Goal: Task Accomplishment & Management: Use online tool/utility

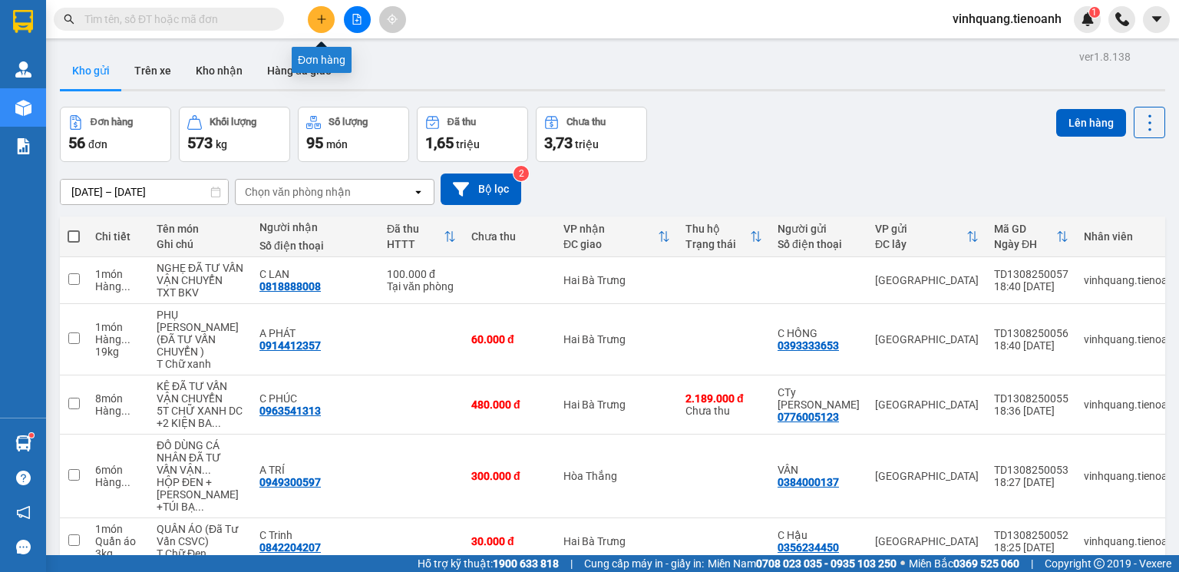
click at [322, 26] on button at bounding box center [321, 19] width 27 height 27
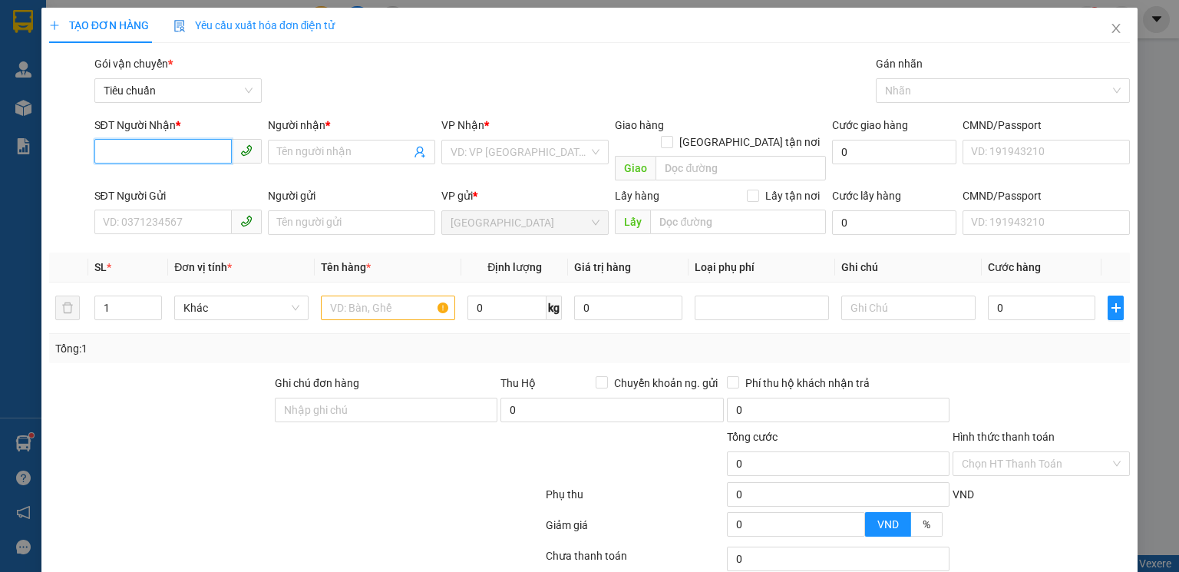
click at [180, 149] on input "SĐT Người Nhận *" at bounding box center [162, 151] width 137 height 25
type input "0931549980"
click at [210, 189] on div "0931549980 - A Khương" at bounding box center [176, 182] width 147 height 17
type input "A Khương"
type input "30.000"
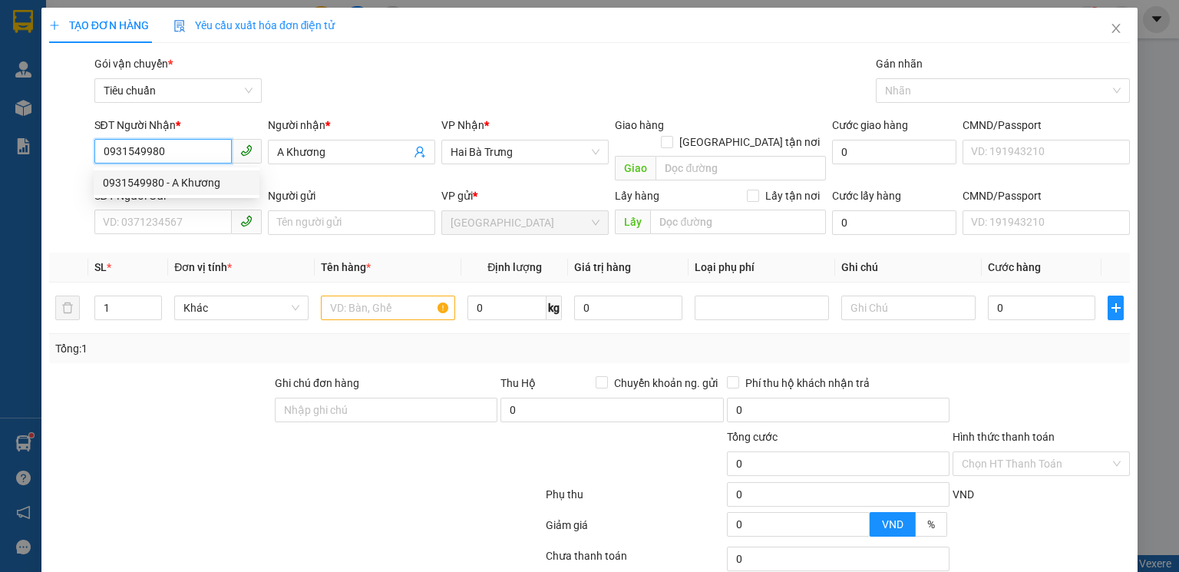
type input "30.000"
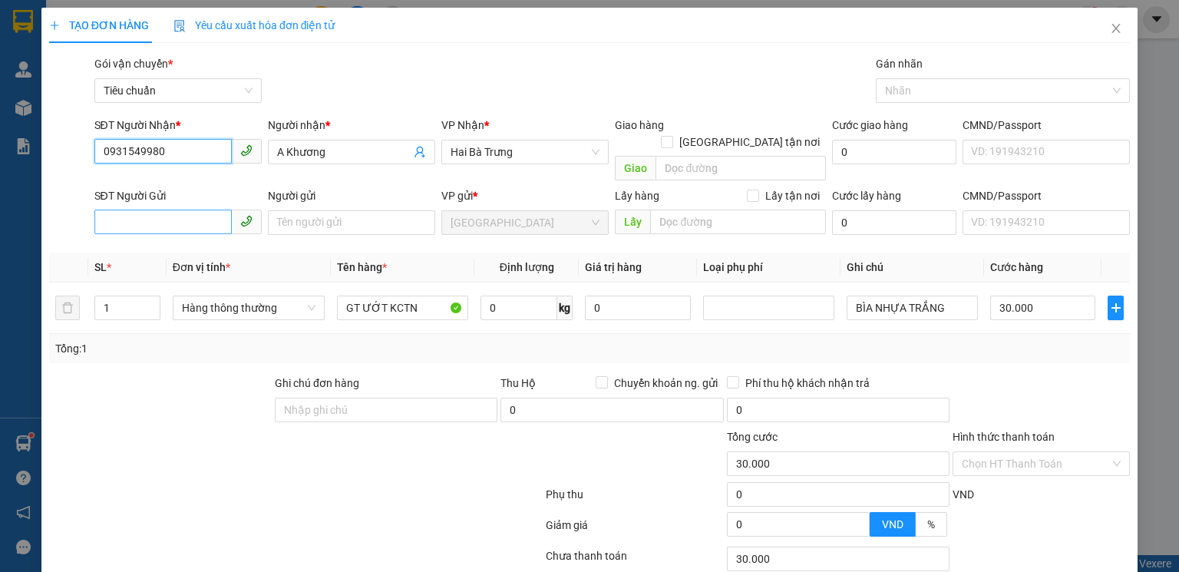
type input "0931549980"
click at [186, 210] on input "SĐT Người Gửi" at bounding box center [162, 222] width 137 height 25
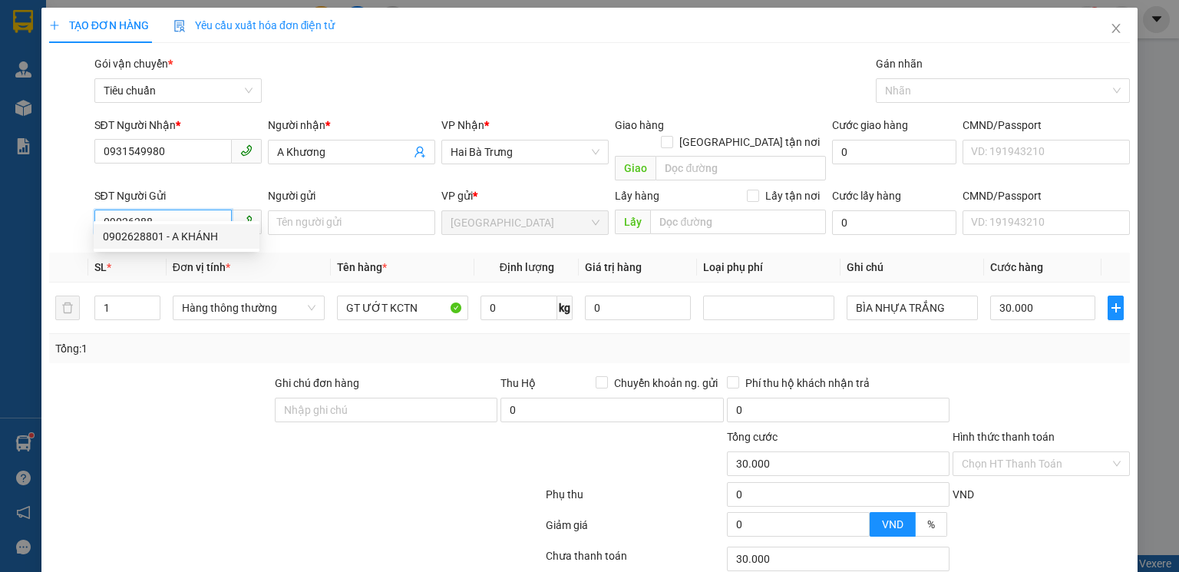
click at [183, 238] on div "0902628801 - A KHÁNH" at bounding box center [176, 236] width 147 height 17
type input "0902628801"
type input "A KHÁNH"
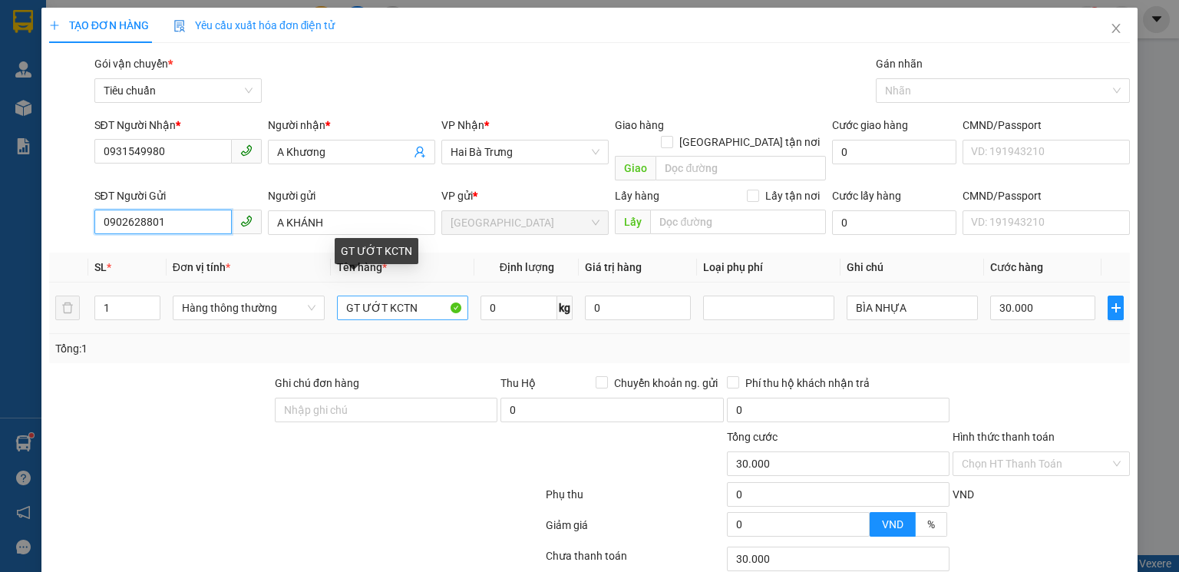
type input "0902628801"
click at [414, 296] on input "GT ƯỚT KCTN" at bounding box center [402, 308] width 131 height 25
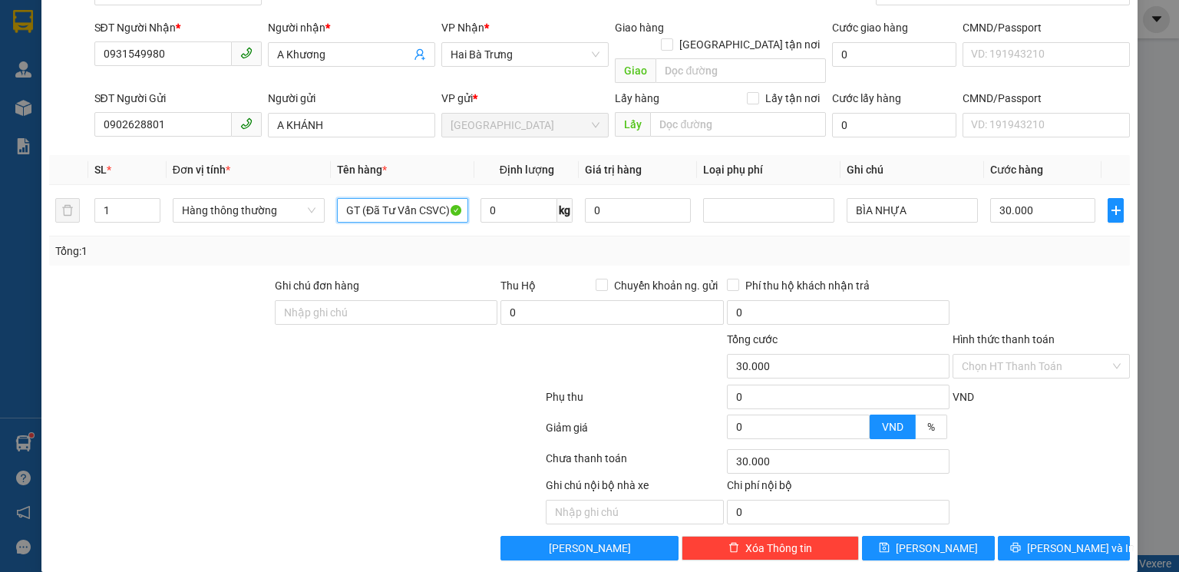
scroll to position [99, 0]
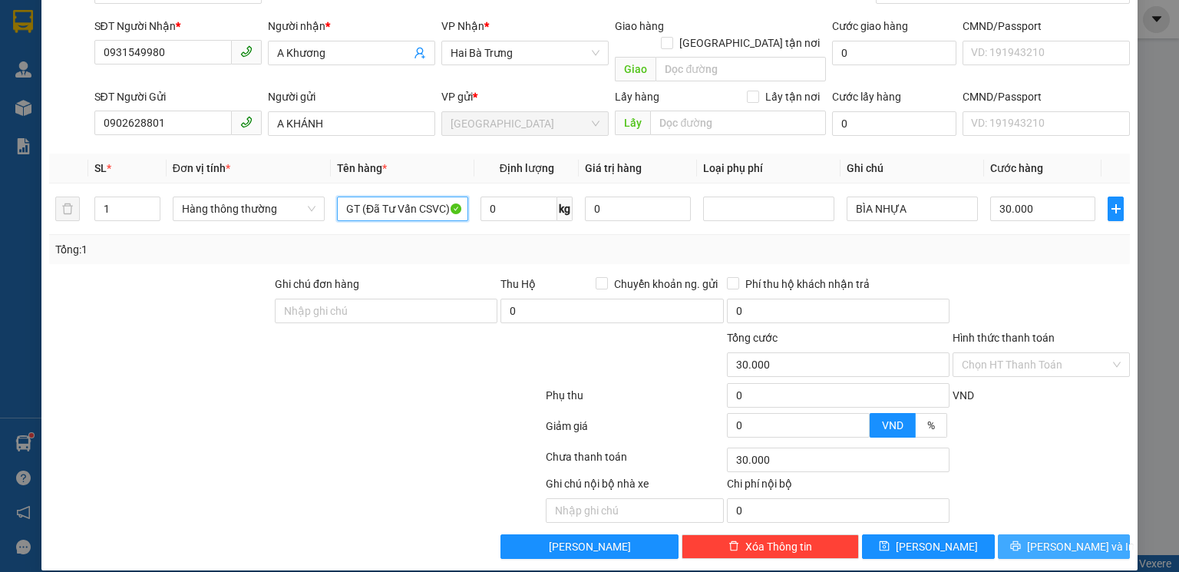
type input "GT (Đã Tư Vấn CSVC)"
click at [1074, 538] on span "[PERSON_NAME] và In" at bounding box center [1080, 546] width 107 height 17
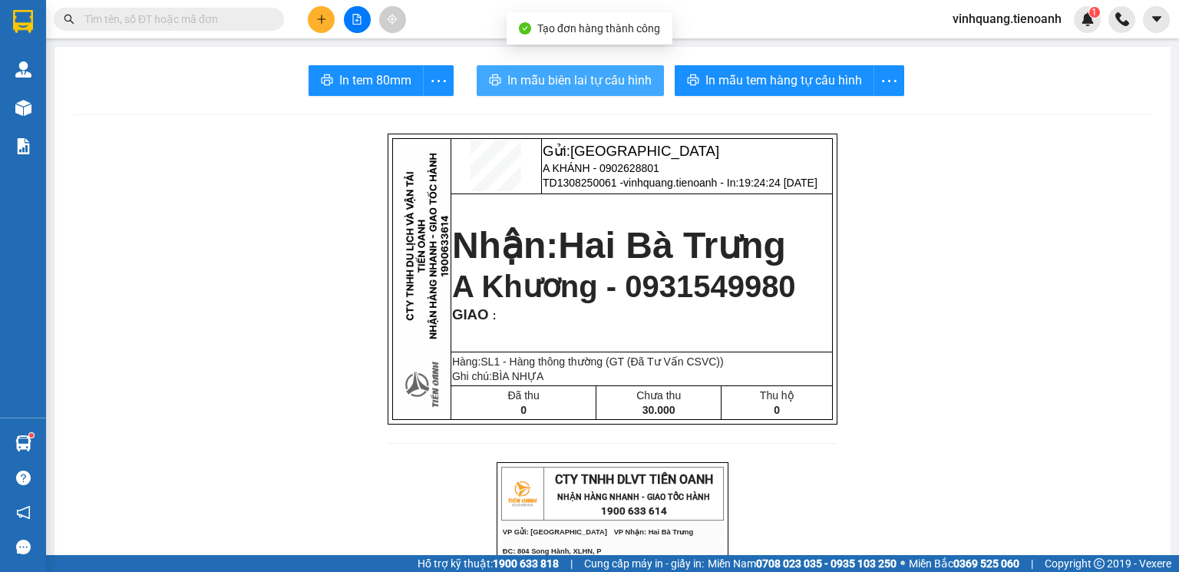
click at [550, 81] on span "In mẫu biên lai tự cấu hình" at bounding box center [579, 80] width 144 height 19
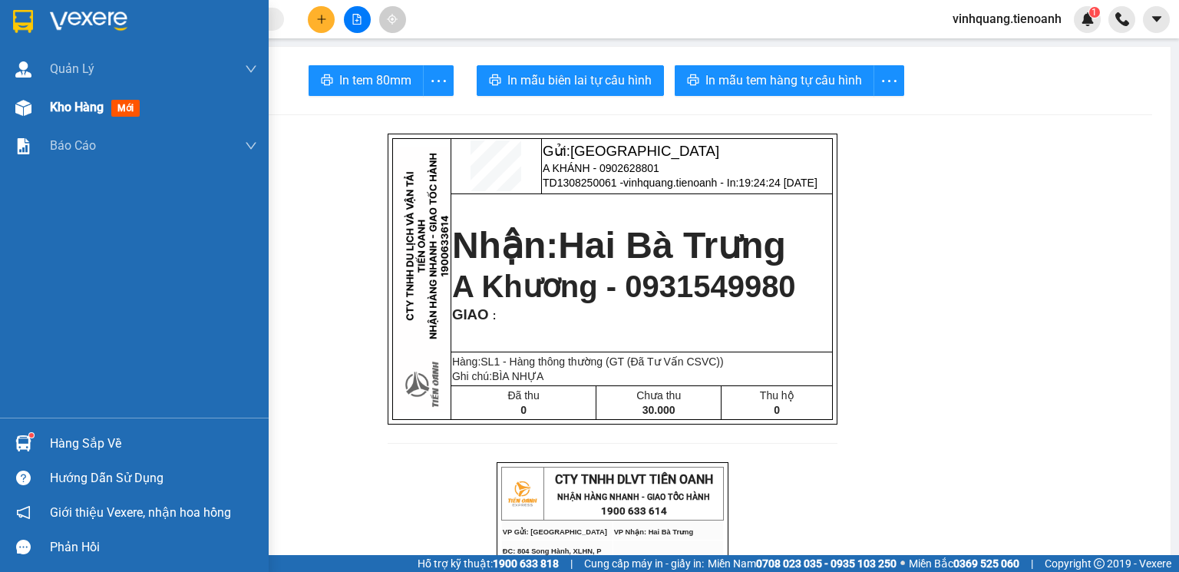
click at [25, 110] on img at bounding box center [23, 108] width 16 height 16
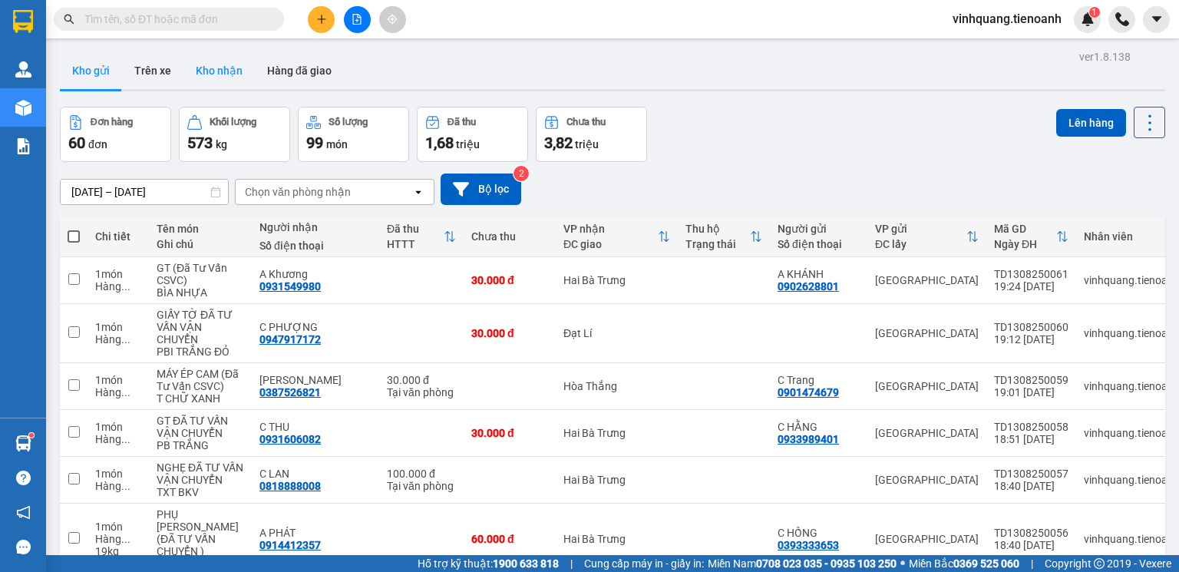
click at [215, 74] on button "Kho nhận" at bounding box center [218, 70] width 71 height 37
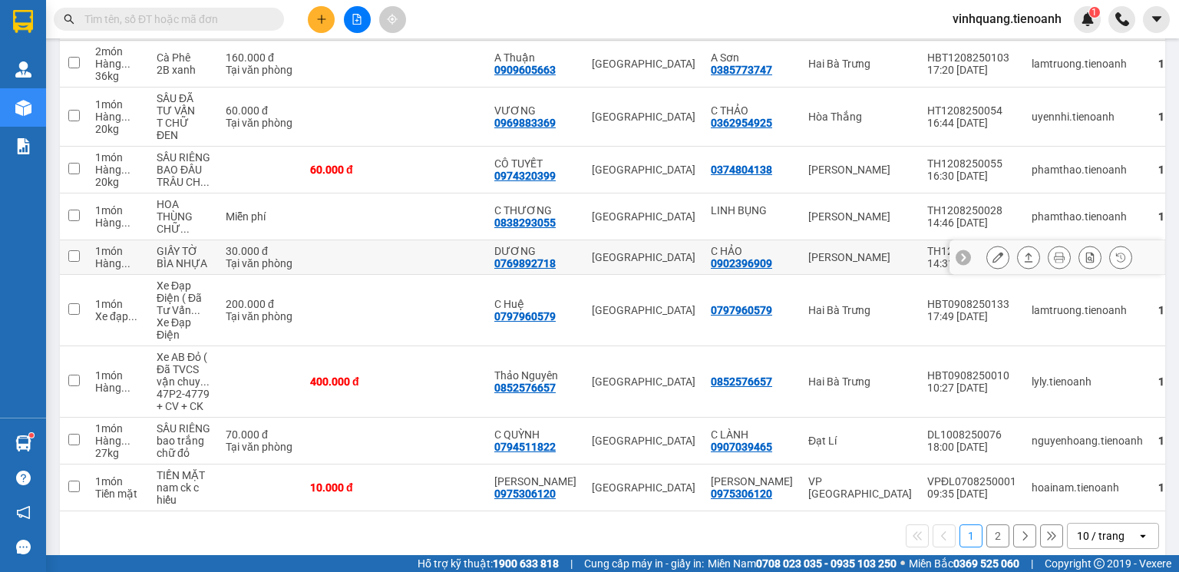
scroll to position [292, 0]
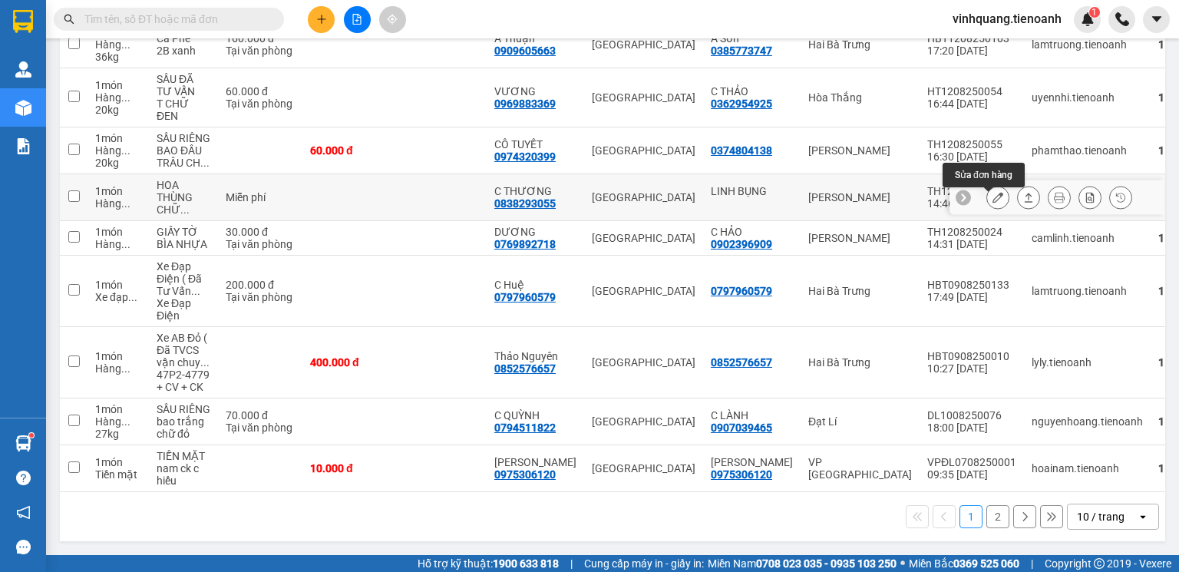
click at [992, 193] on icon at bounding box center [997, 197] width 11 height 11
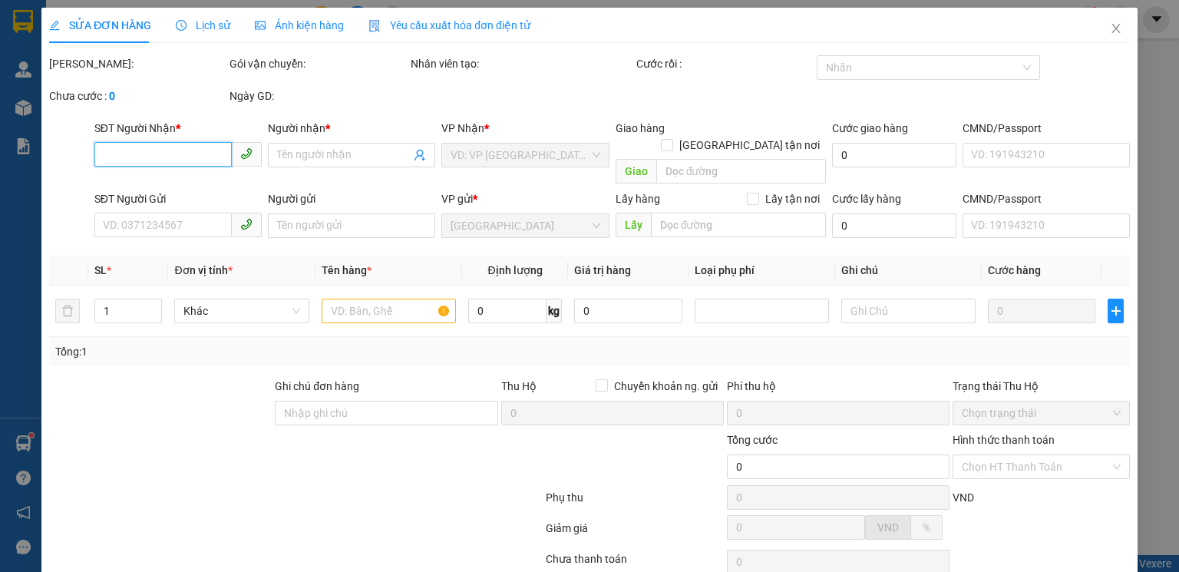
type input "0838293055"
type input "C THƯƠNG"
type input "LINH BỤNG"
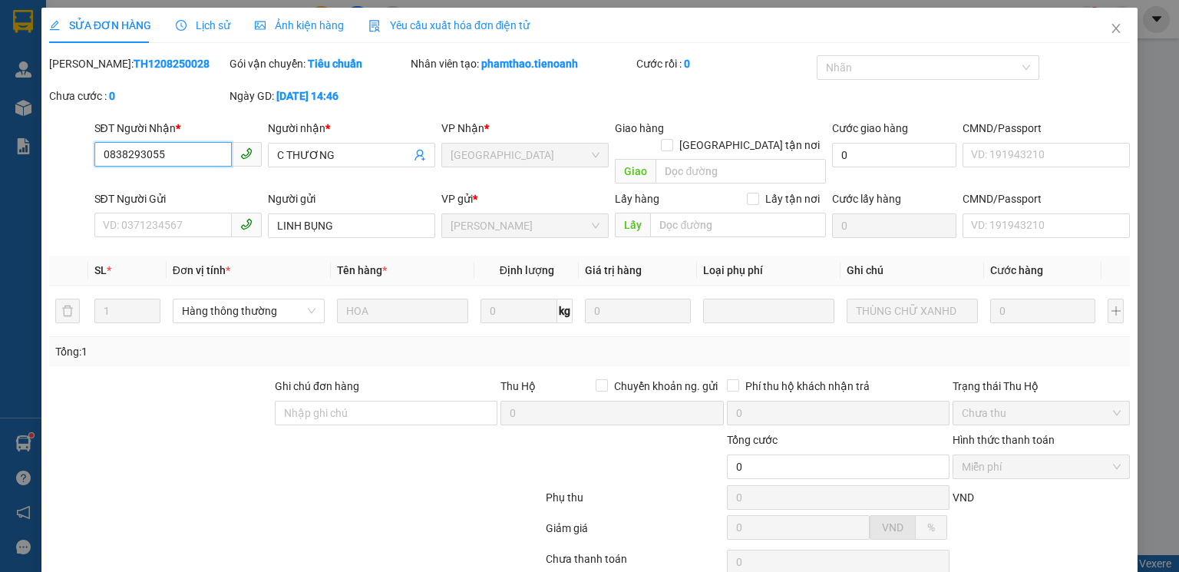
scroll to position [102, 0]
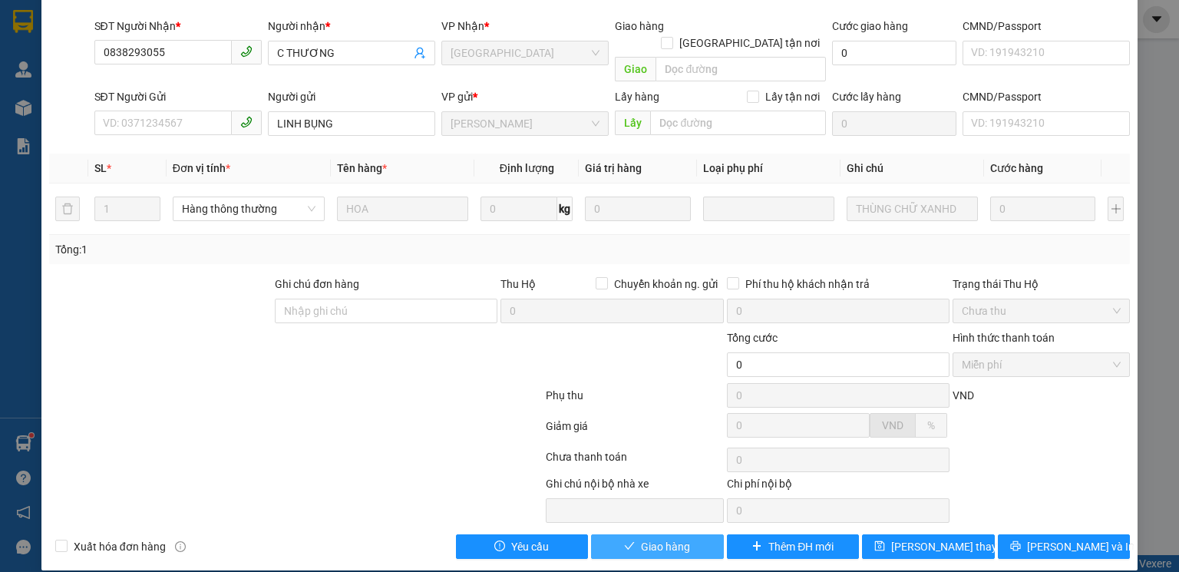
click at [663, 538] on span "Giao hàng" at bounding box center [665, 546] width 49 height 17
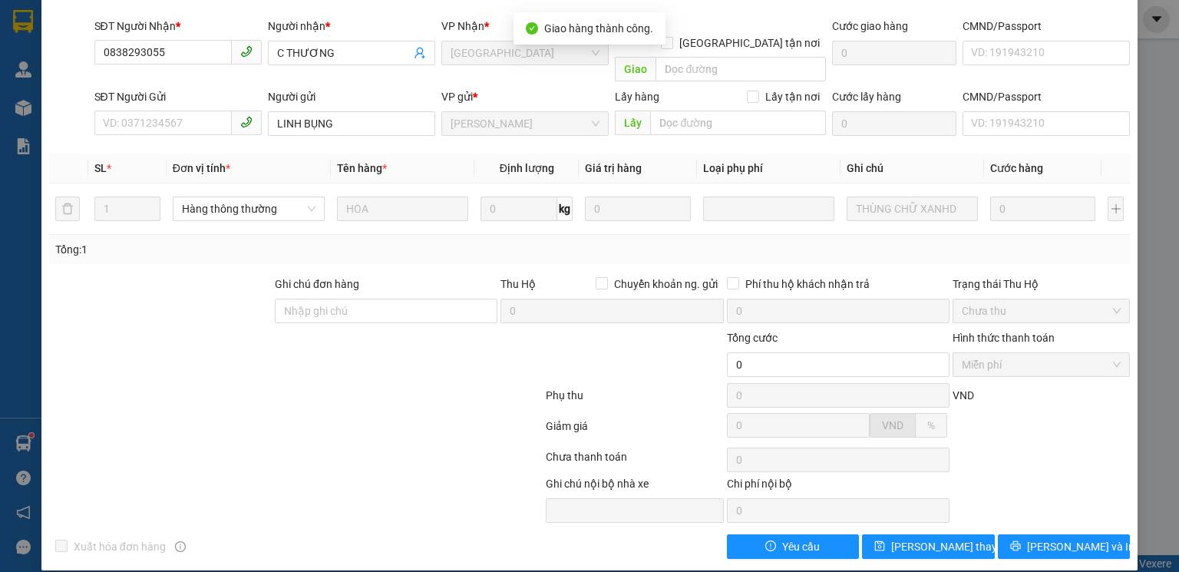
scroll to position [0, 0]
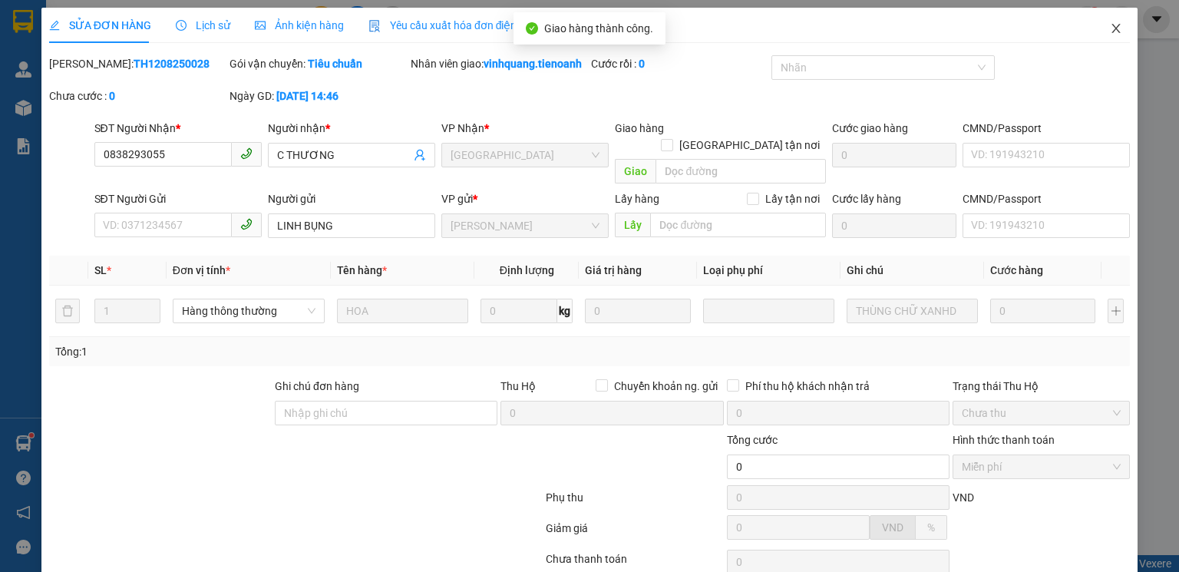
click at [1112, 29] on icon "close" at bounding box center [1116, 28] width 8 height 9
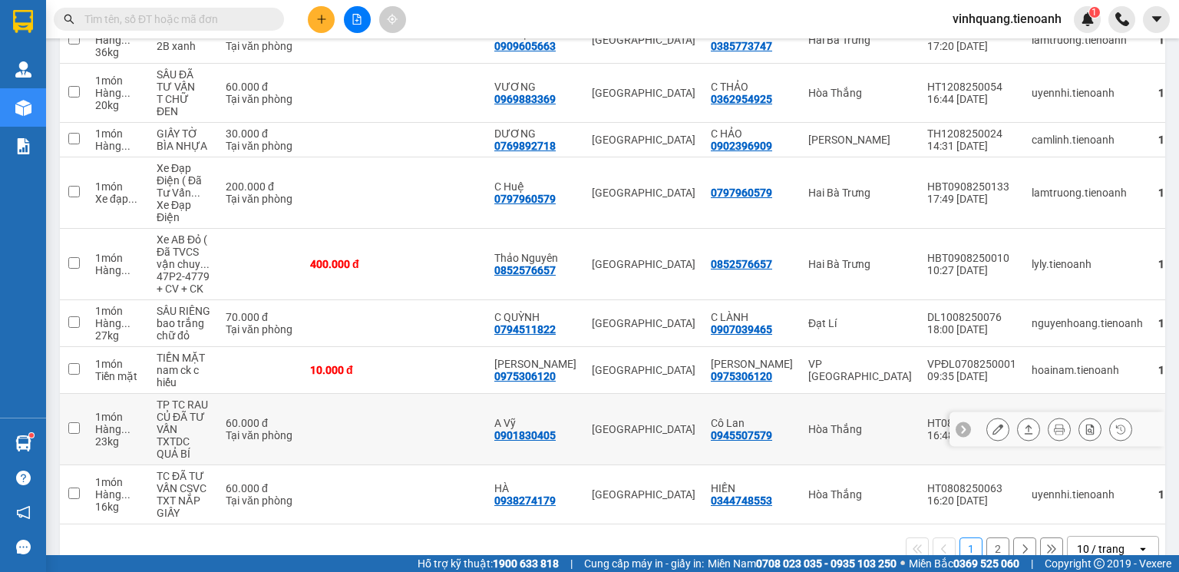
scroll to position [329, 0]
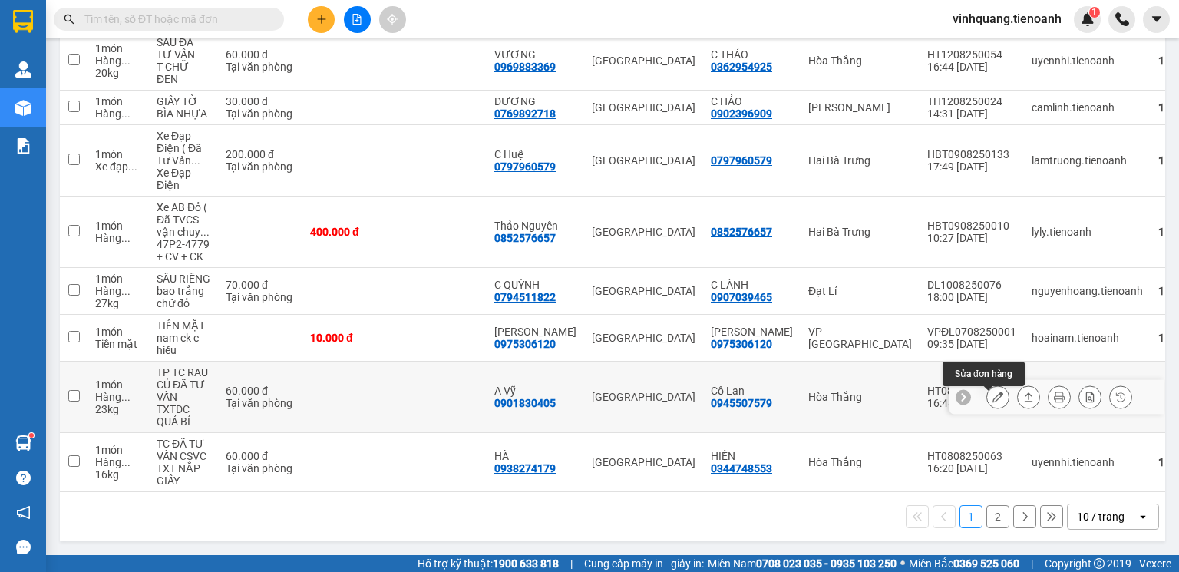
click at [992, 396] on icon at bounding box center [997, 396] width 11 height 11
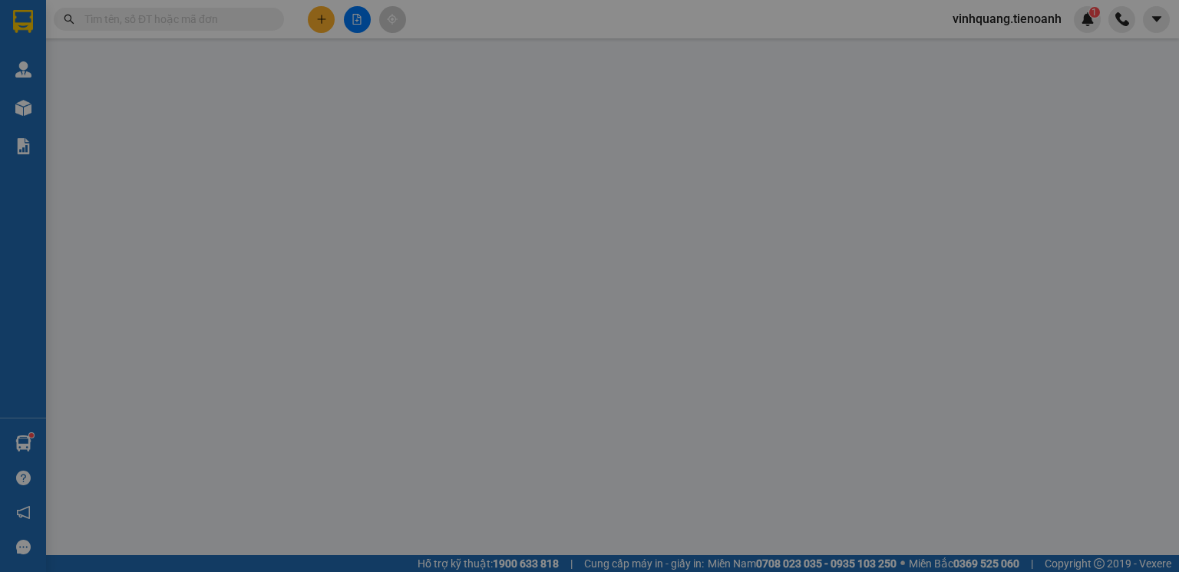
type input "0901830405"
type input "A Vỹ"
type input "0945507579"
type input "Cô Lan"
type input "240418008"
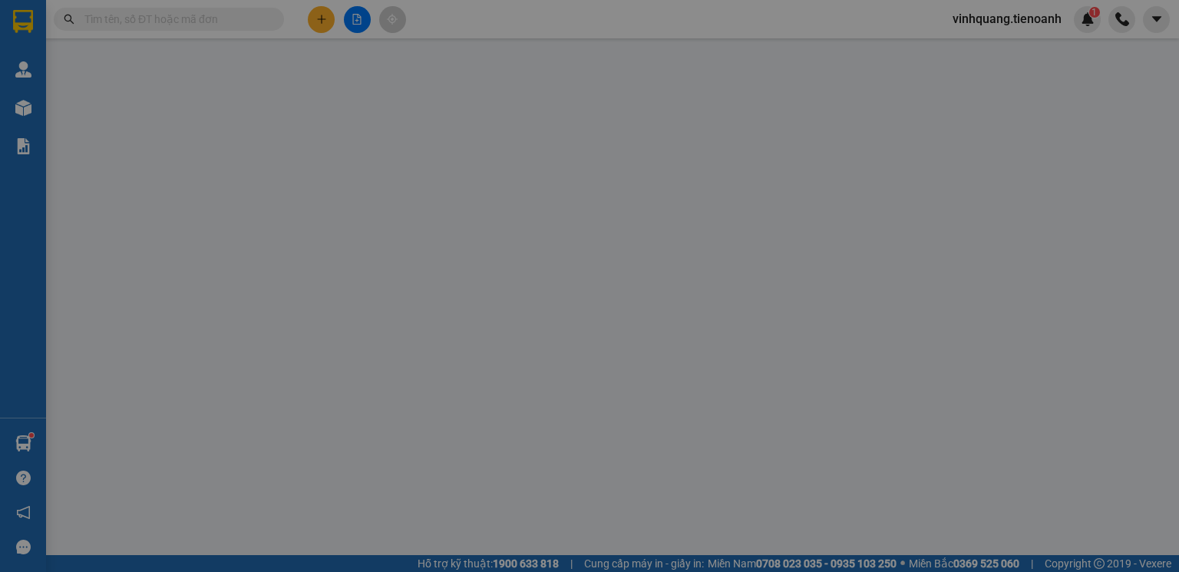
type input "60.000"
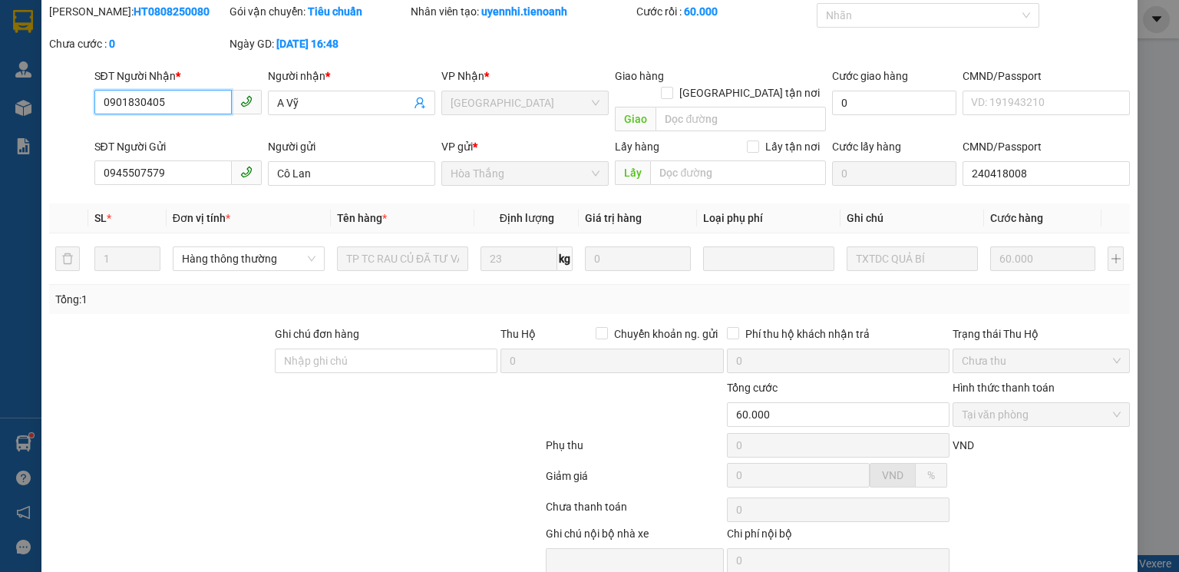
scroll to position [102, 0]
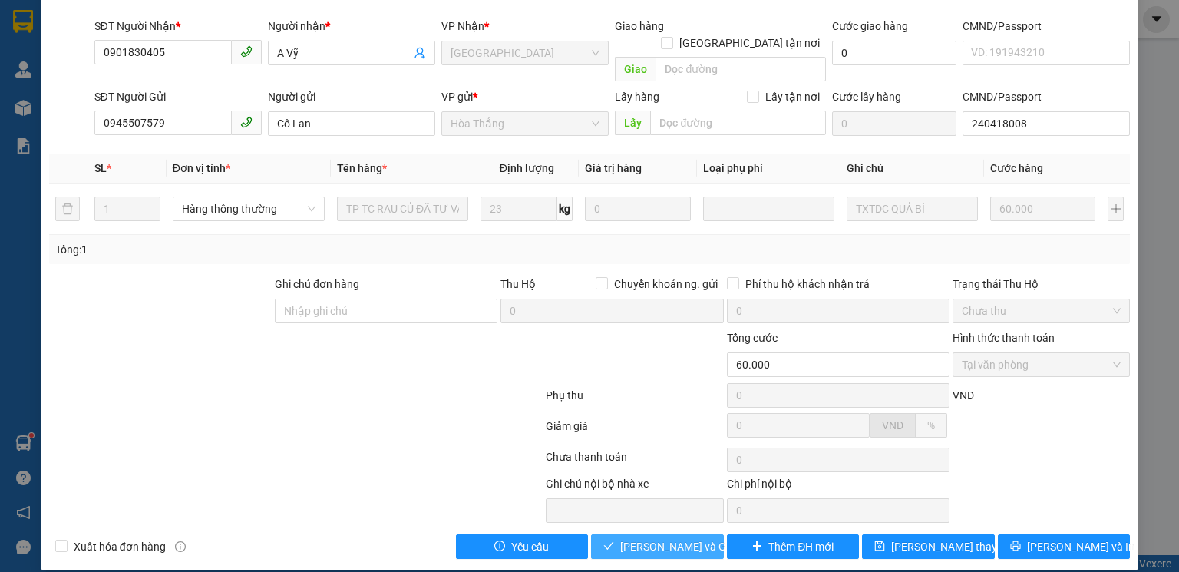
click at [639, 538] on span "[PERSON_NAME] và Giao hàng" at bounding box center [693, 546] width 147 height 17
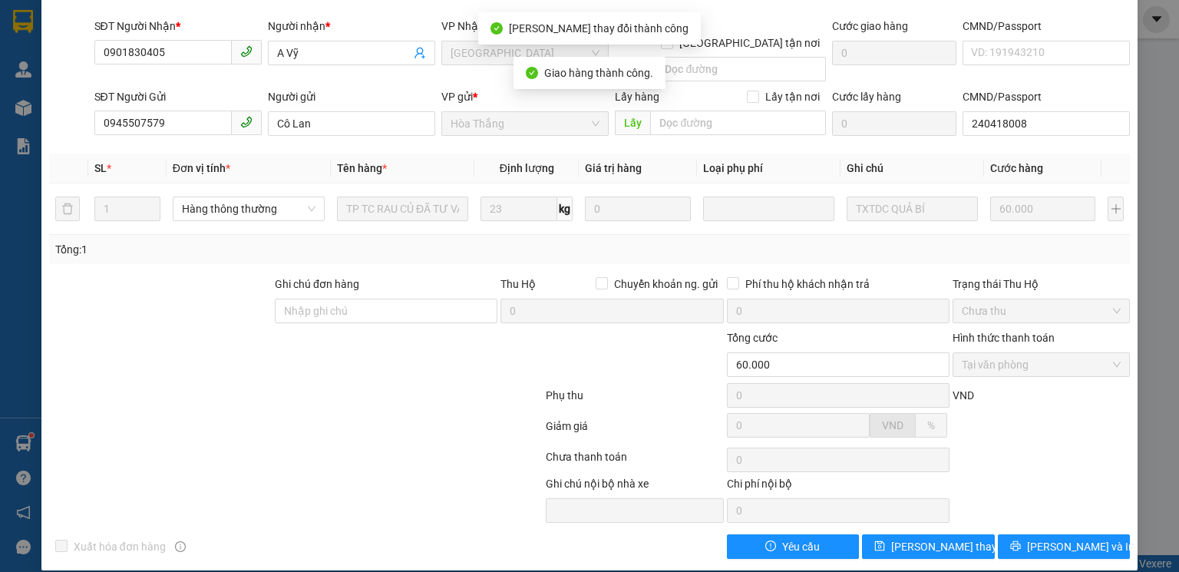
scroll to position [0, 0]
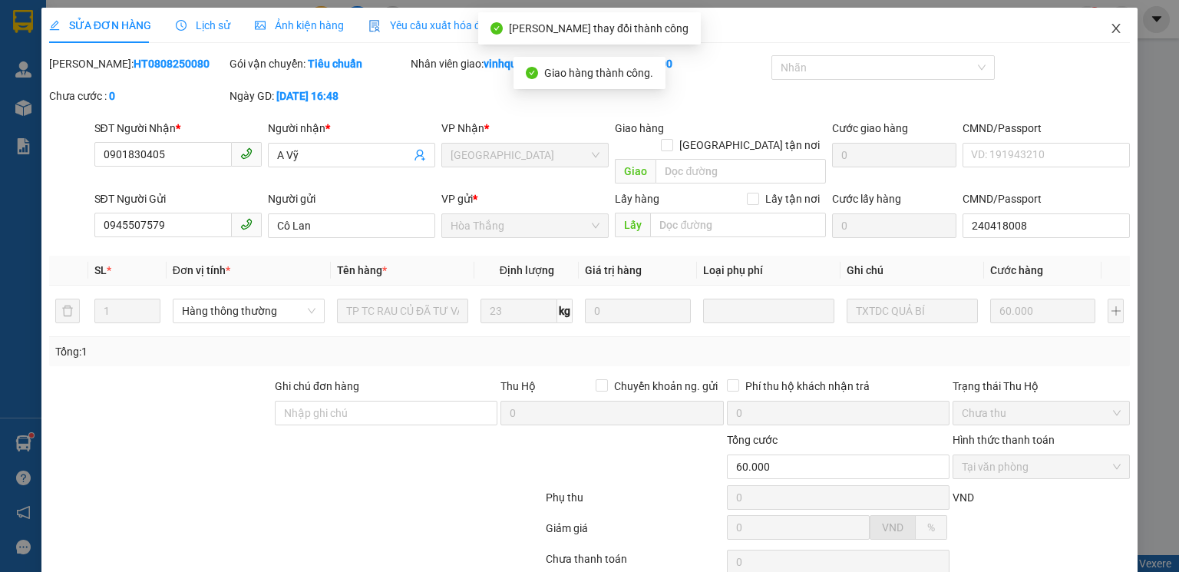
click at [1110, 27] on icon "close" at bounding box center [1116, 28] width 12 height 12
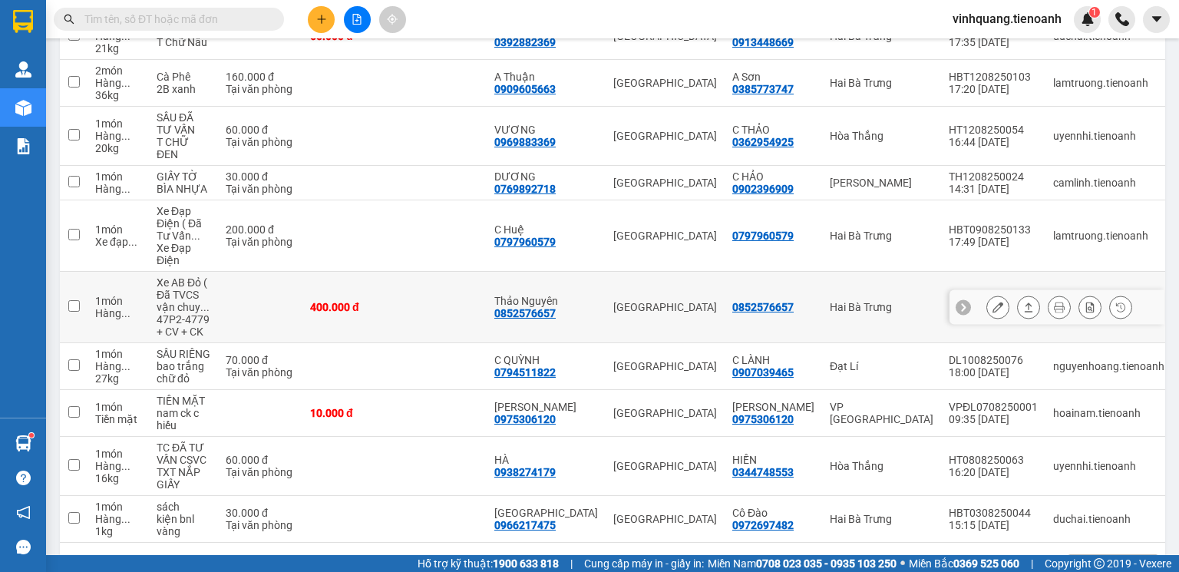
scroll to position [59, 0]
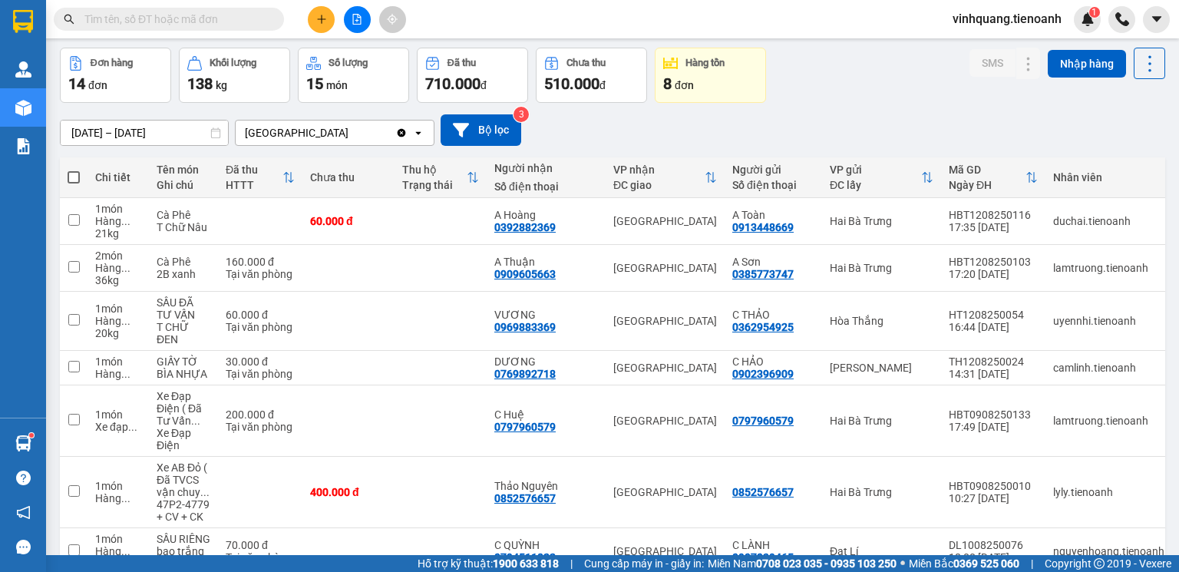
click at [912, 107] on div "[DATE] – [DATE] Press the down arrow key to interact with the calendar and sele…" at bounding box center [612, 130] width 1105 height 54
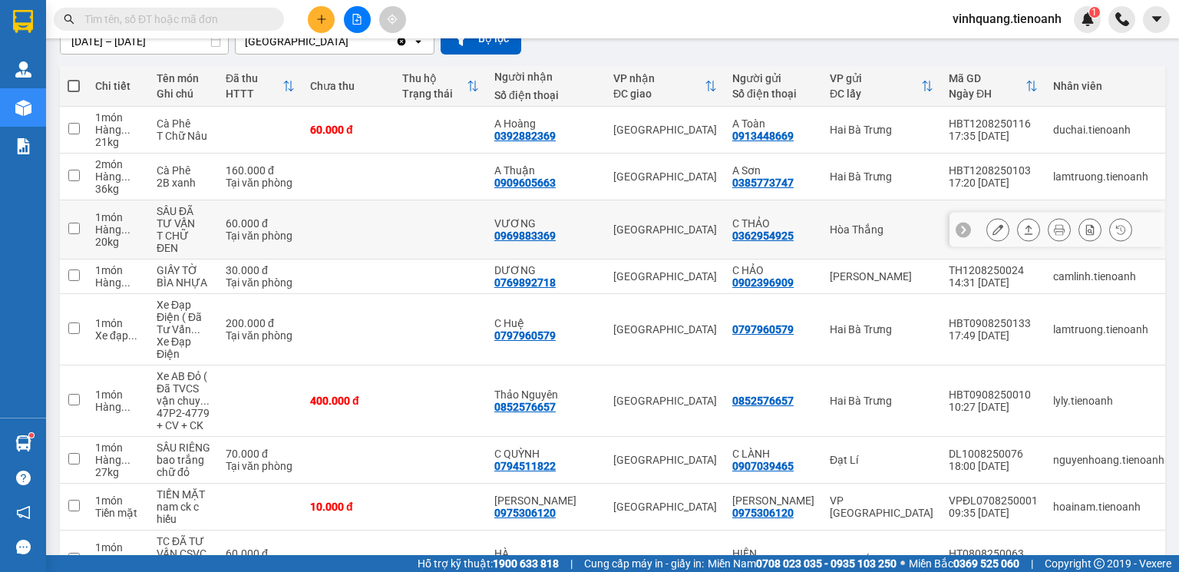
scroll to position [246, 0]
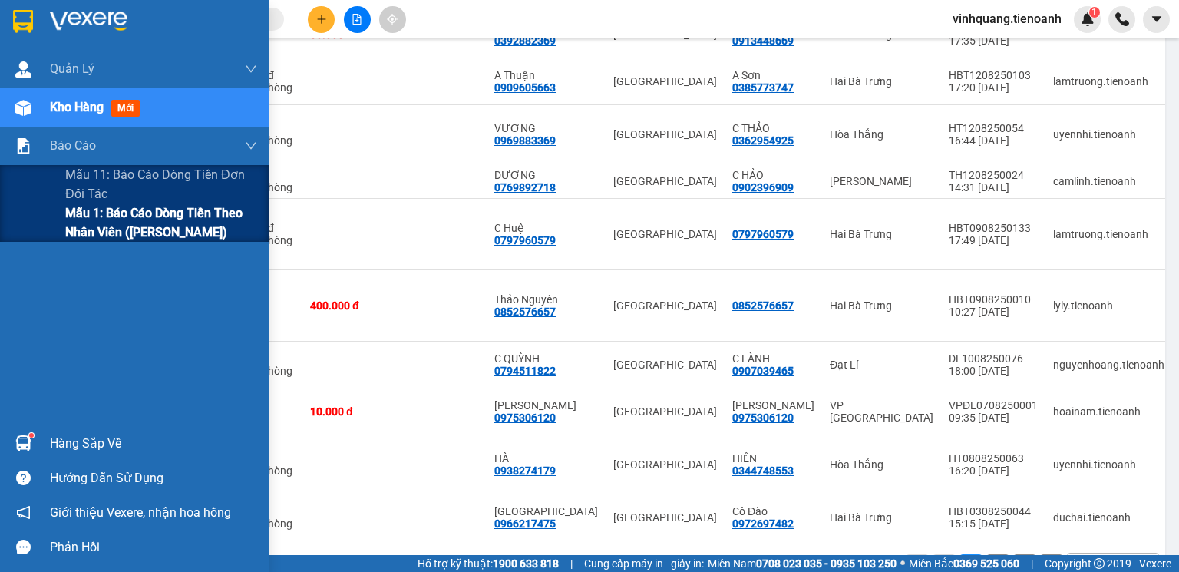
click at [114, 226] on span "Mẫu 1: Báo cáo dòng tiền theo nhân viên ([PERSON_NAME])" at bounding box center [161, 222] width 192 height 38
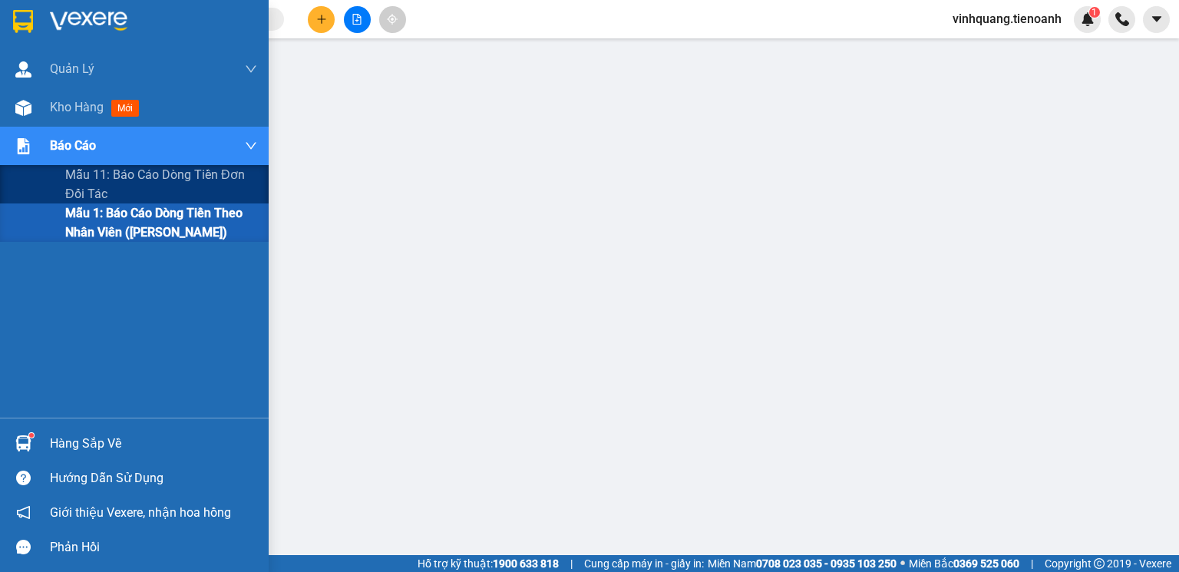
scroll to position [190, 0]
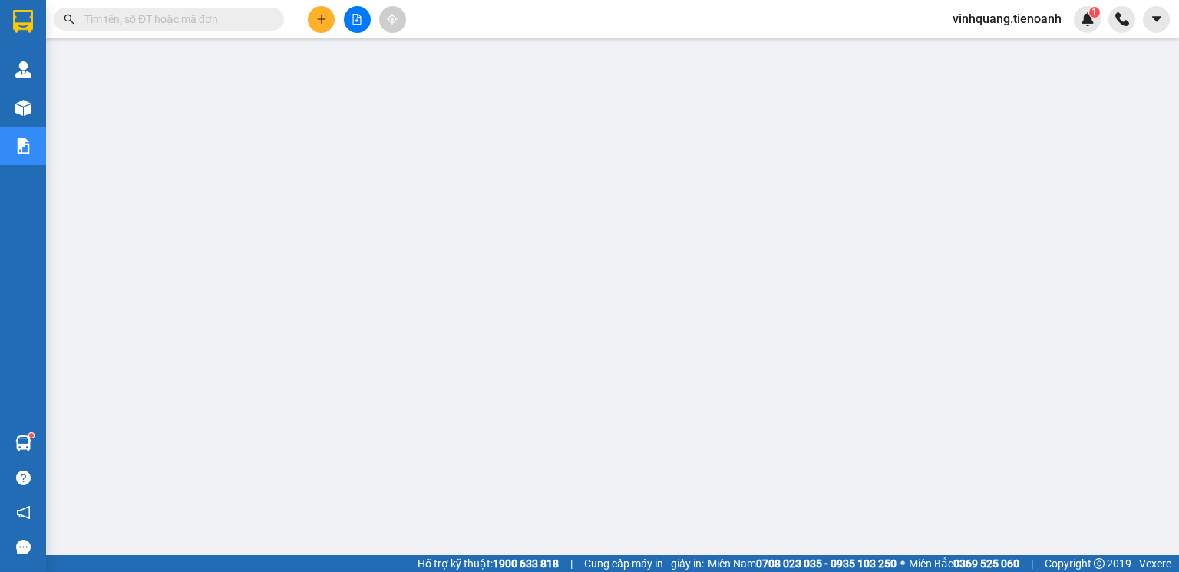
click at [970, 21] on span "vinhquang.tienoanh" at bounding box center [1007, 18] width 134 height 19
click at [976, 55] on span "Đăng xuất" at bounding box center [1014, 47] width 102 height 17
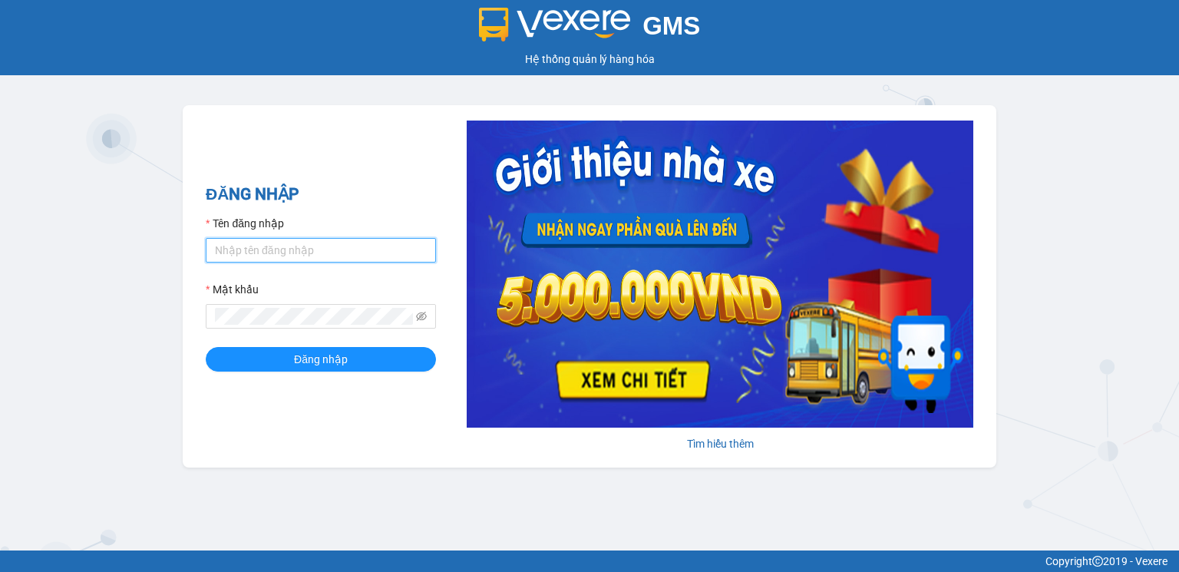
drag, startPoint x: 0, startPoint y: 0, endPoint x: 286, endPoint y: 249, distance: 378.7
click at [286, 249] on input "Tên đăng nhập" at bounding box center [321, 250] width 230 height 25
type input "hoangnhan.tienoanh"
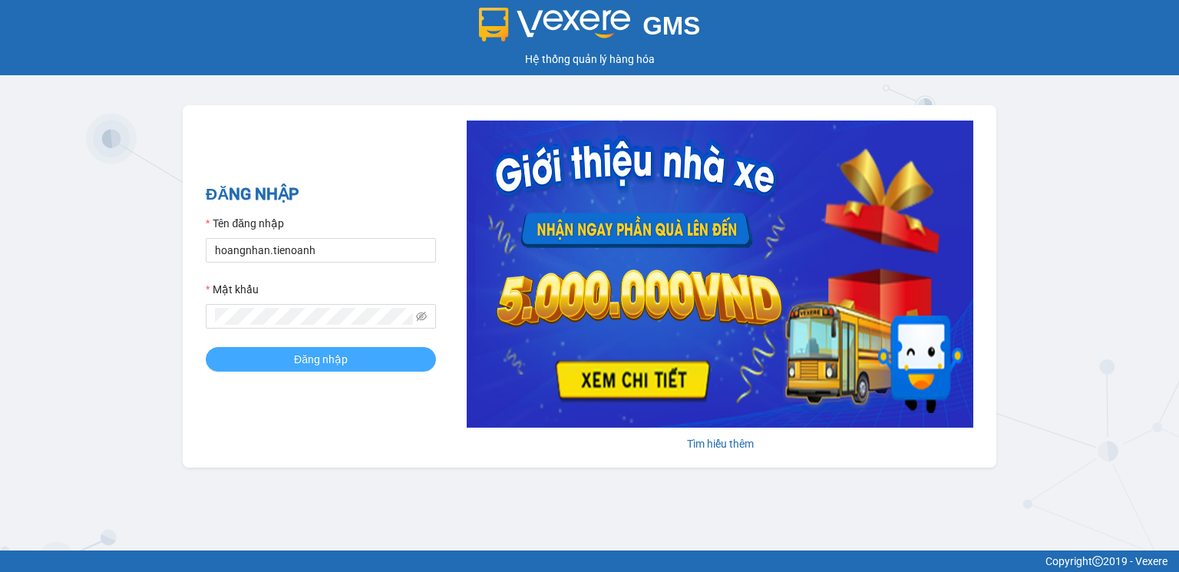
click at [319, 365] on span "Đăng nhập" at bounding box center [321, 359] width 54 height 17
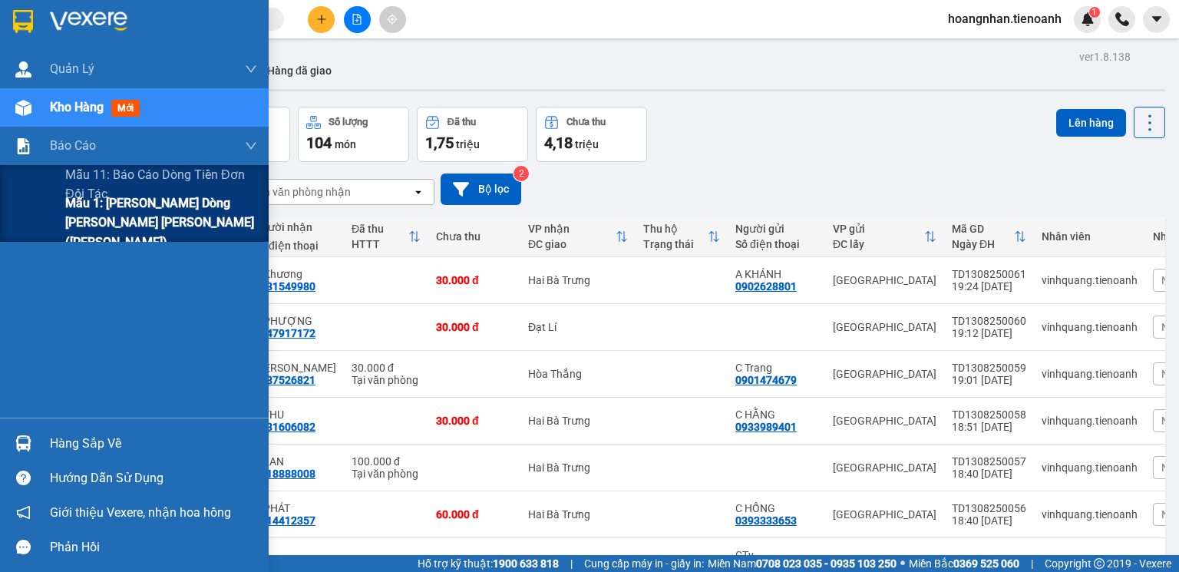
click at [108, 221] on span "Mẫu 1: Báo cáo dòng tiền theo nhân viên ([PERSON_NAME])" at bounding box center [161, 222] width 192 height 58
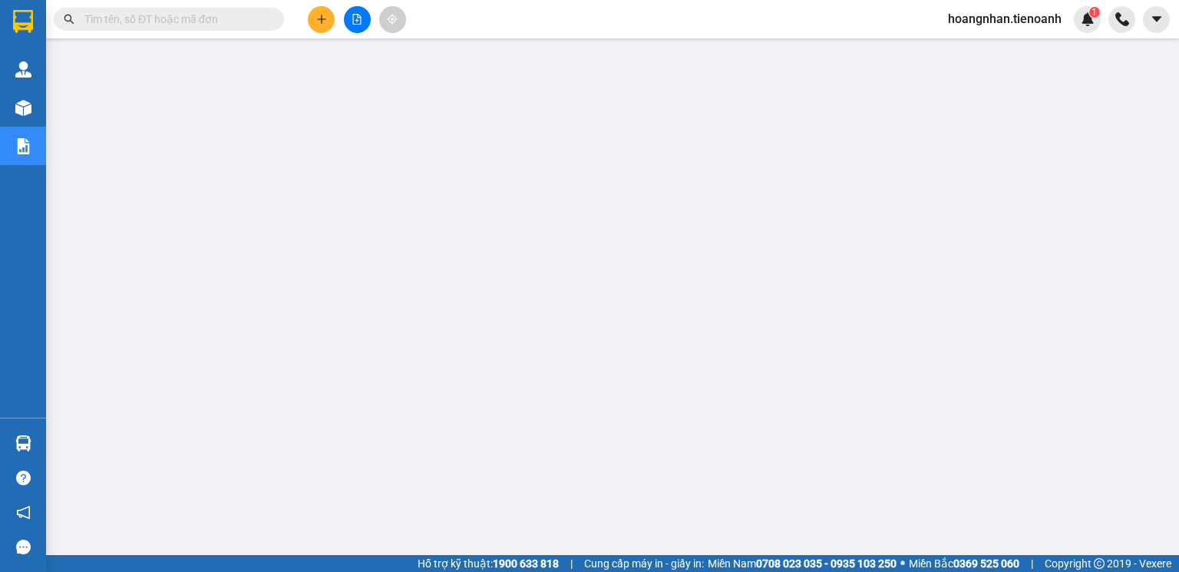
click at [1007, 19] on span "hoangnhan.tienoanh" at bounding box center [1005, 18] width 138 height 19
click at [983, 46] on span "Đăng xuất" at bounding box center [1012, 47] width 106 height 17
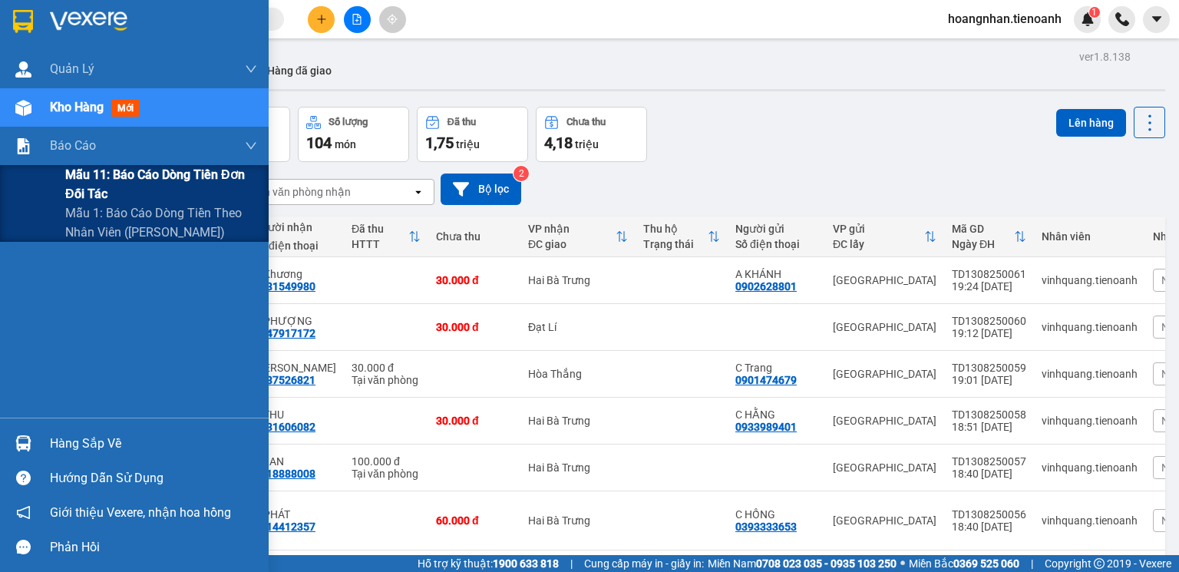
click at [78, 175] on span "Mẫu 11: Báo cáo dòng tiền đơn đối tác" at bounding box center [161, 184] width 192 height 38
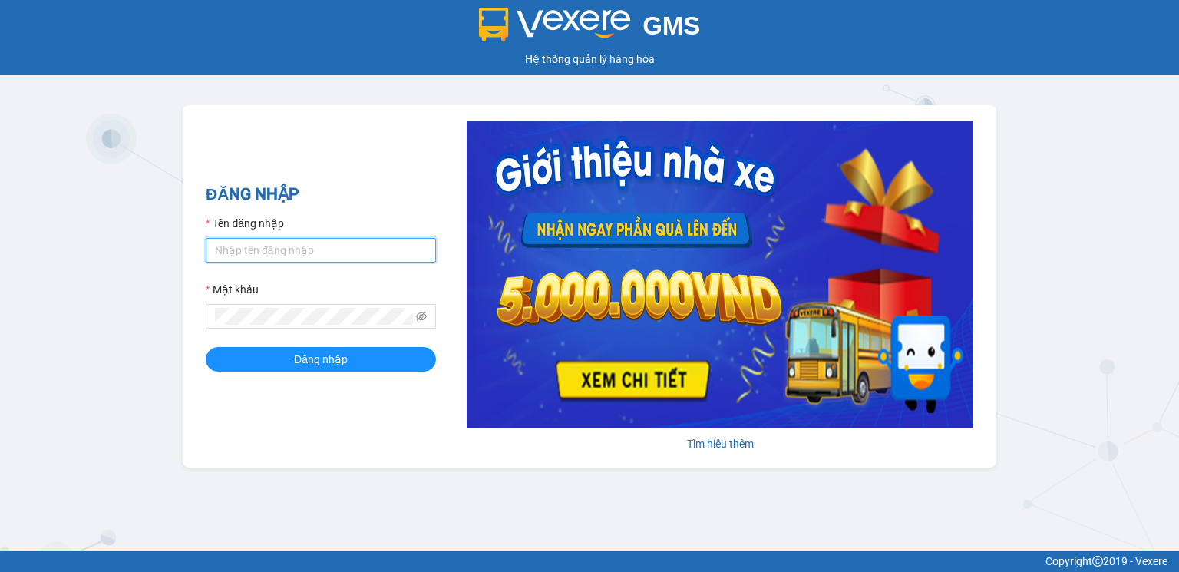
click at [284, 246] on input "Tên đăng nhập" at bounding box center [321, 250] width 230 height 25
